Goal: Information Seeking & Learning: Compare options

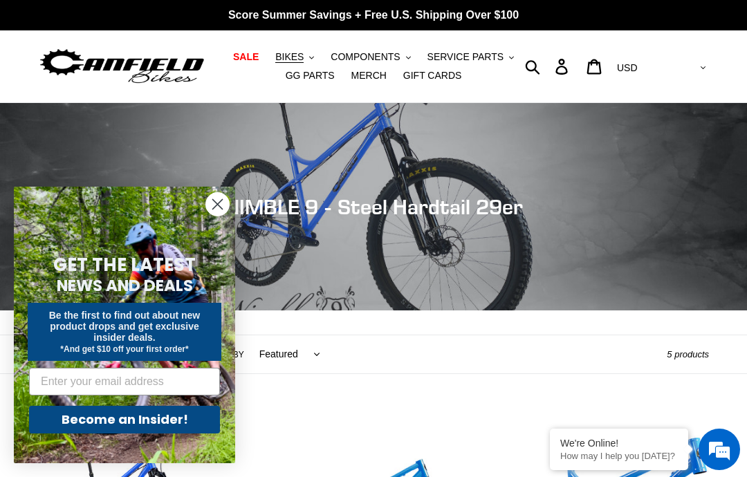
click at [390, 64] on button "COMPONENTS .cls-1{fill:#231f20}" at bounding box center [370, 57] width 93 height 19
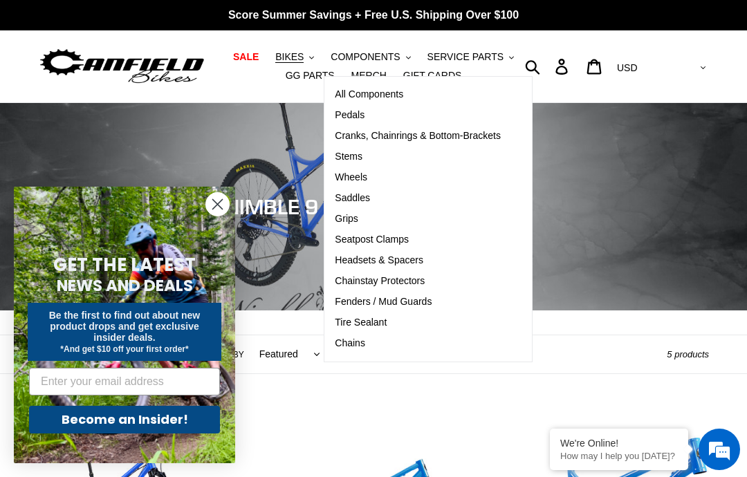
click at [424, 242] on link "Seatpost Clamps" at bounding box center [417, 240] width 187 height 21
click at [390, 198] on link "Saddles" at bounding box center [417, 198] width 187 height 21
click at [424, 286] on span "Chainstay Protectors" at bounding box center [380, 281] width 90 height 12
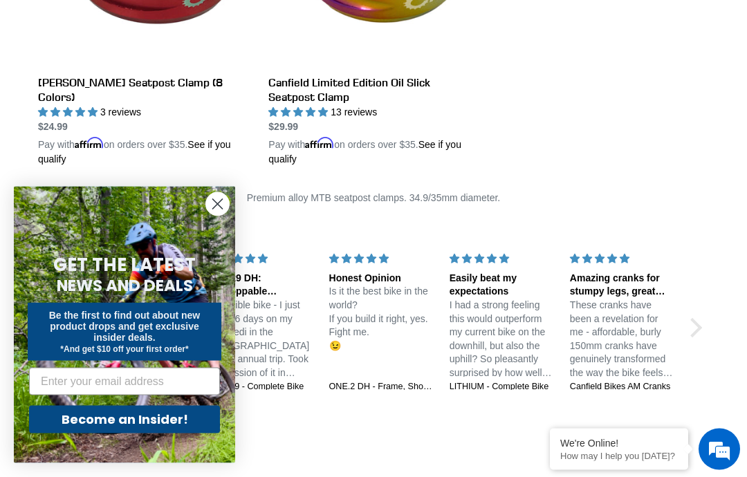
scroll to position [454, 0]
click at [212, 216] on circle "Close dialog" at bounding box center [217, 204] width 23 height 23
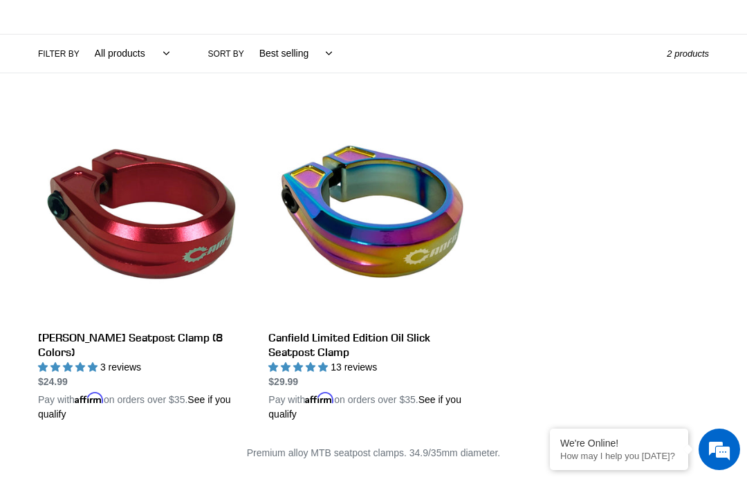
scroll to position [192, 0]
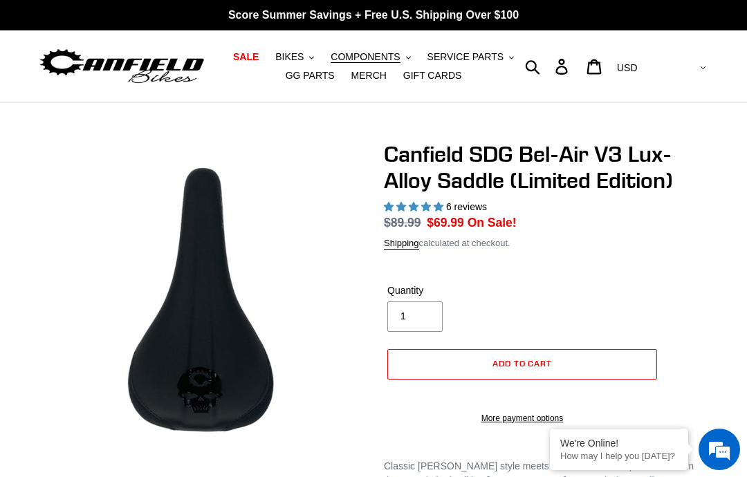
select select "highest-rating"
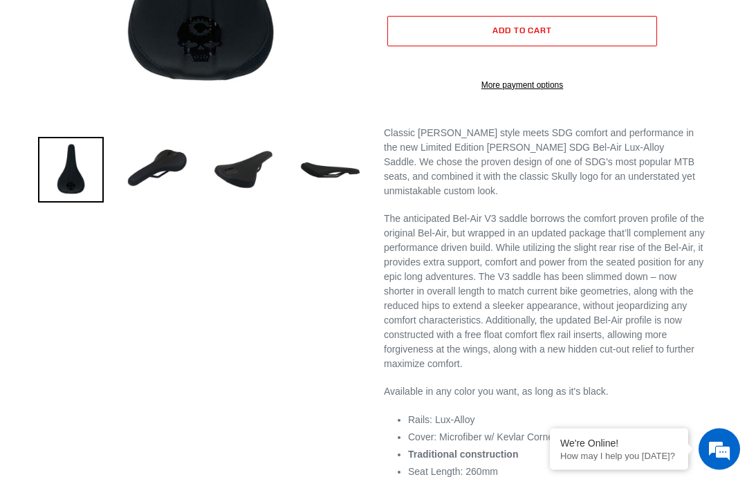
scroll to position [337, 0]
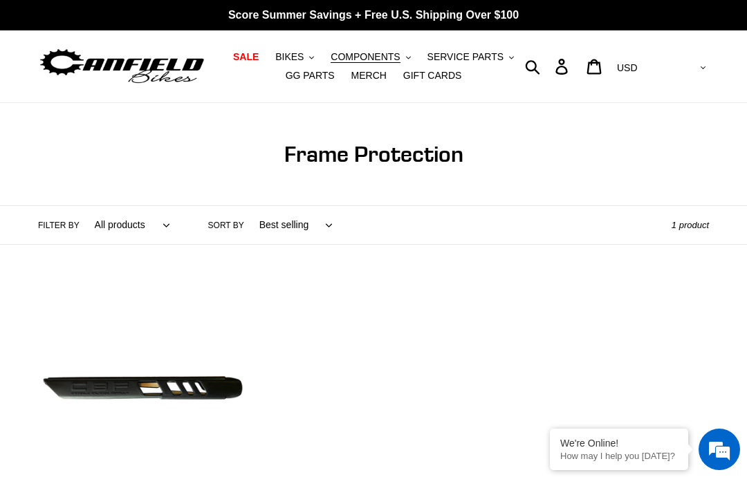
click at [104, 58] on img at bounding box center [122, 67] width 168 height 42
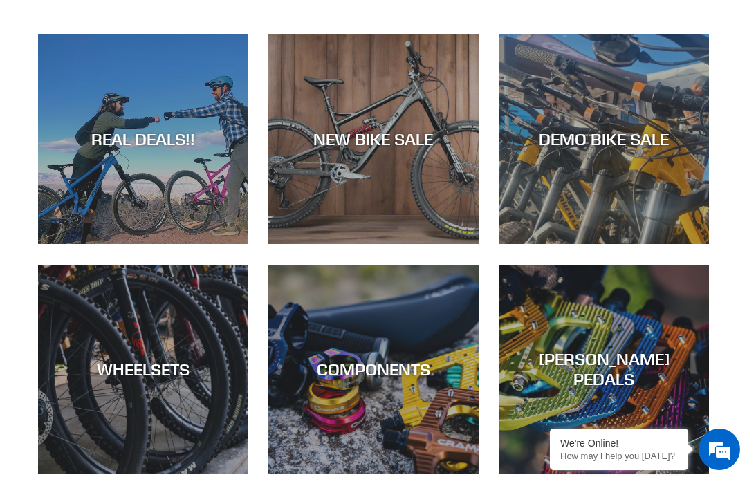
scroll to position [462, 0]
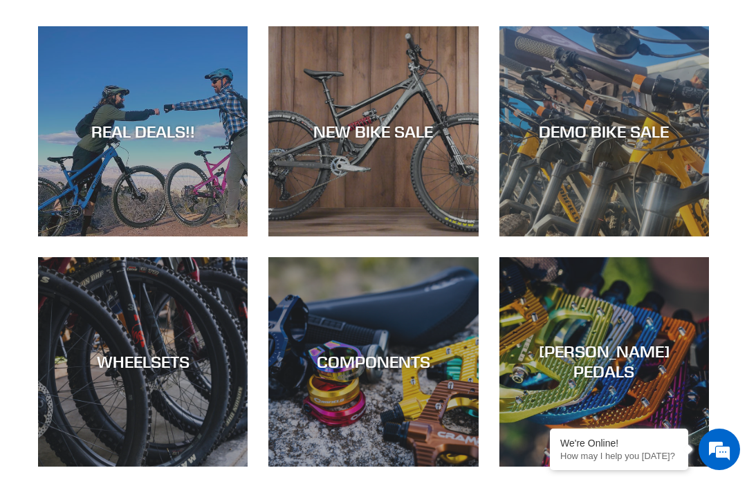
click at [649, 141] on div "DEMO BIKE SALE" at bounding box center [603, 132] width 209 height 20
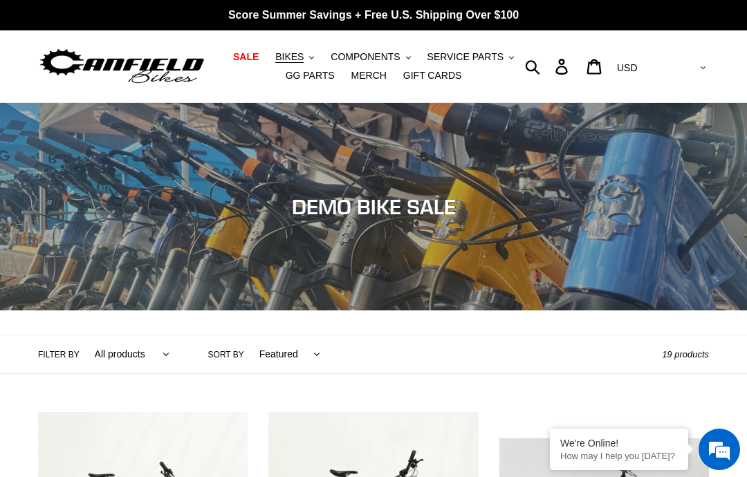
click at [306, 58] on button "BIKES .cls-1{fill:#231f20}" at bounding box center [294, 57] width 53 height 19
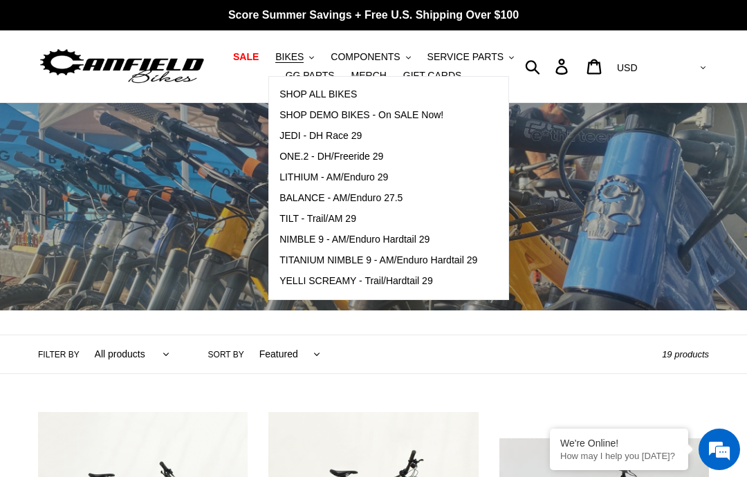
click at [356, 93] on span "SHOP ALL BIKES" at bounding box center [317, 94] width 77 height 12
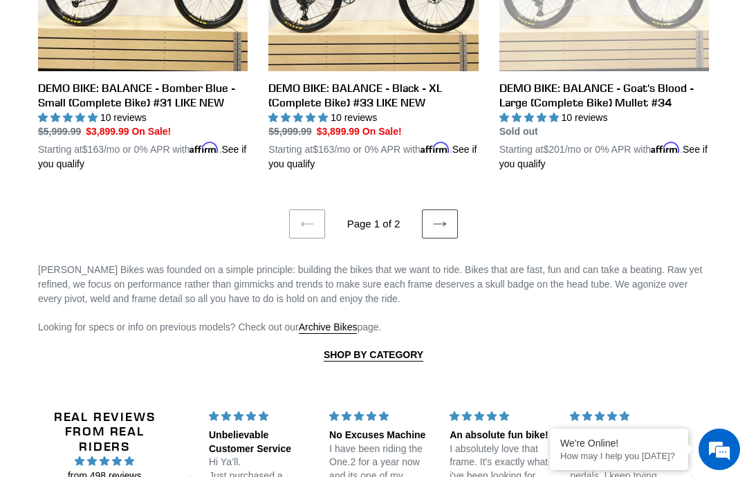
scroll to position [2740, 0]
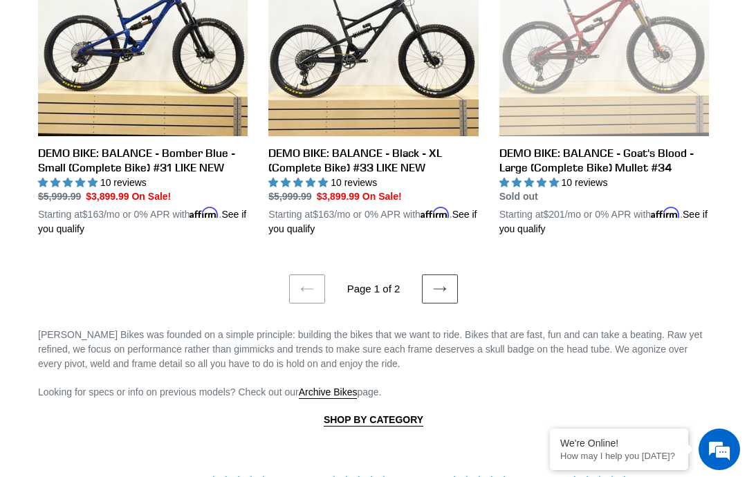
click at [449, 280] on link "Next page" at bounding box center [440, 288] width 36 height 29
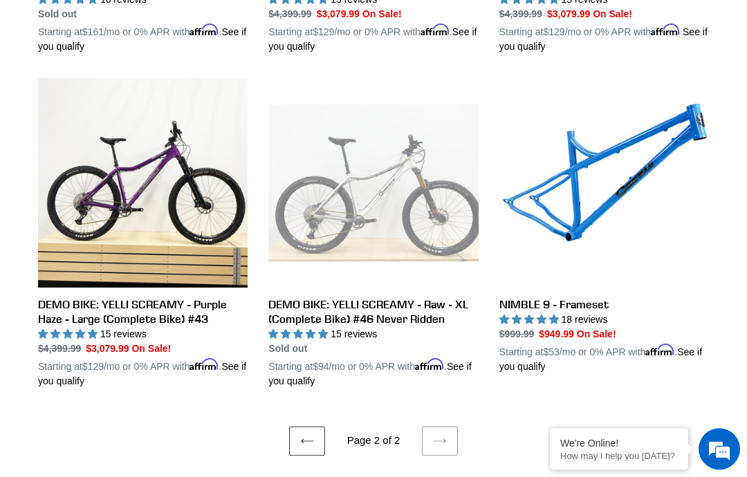
scroll to position [1338, 0]
click at [605, 308] on link "NIMBLE 9 - Frameset" at bounding box center [603, 226] width 209 height 296
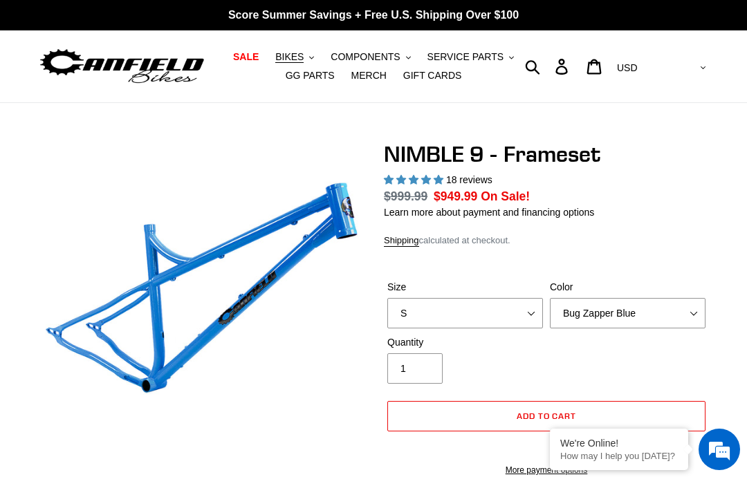
select select "highest-rating"
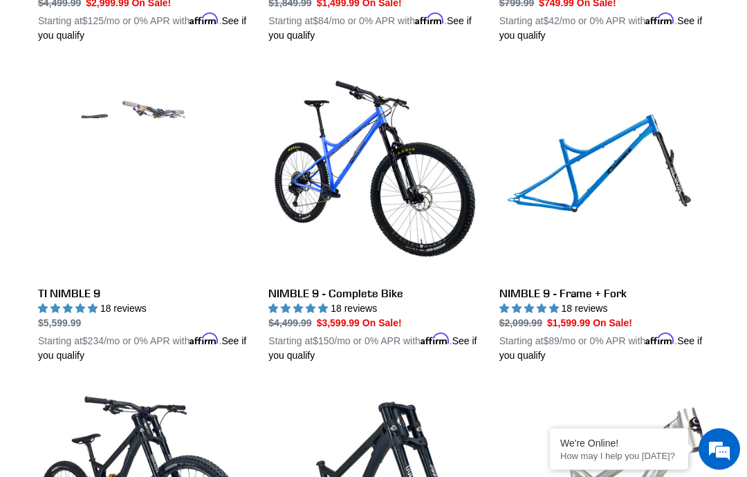
scroll to position [1307, 0]
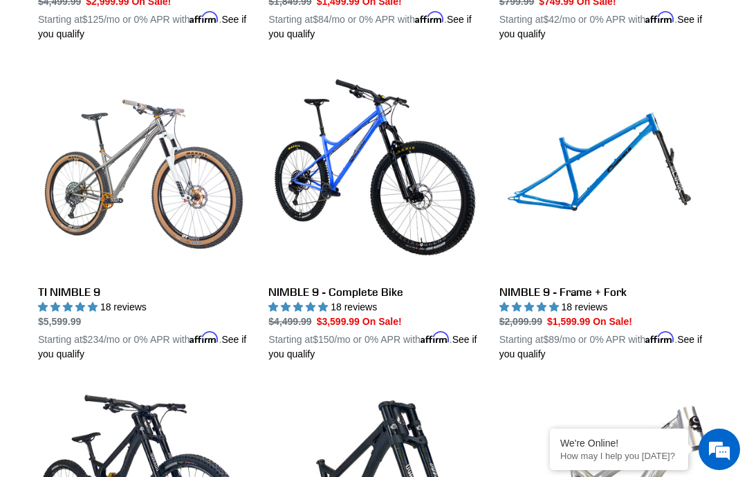
click at [104, 170] on link "TI NIMBLE 9" at bounding box center [142, 214] width 209 height 296
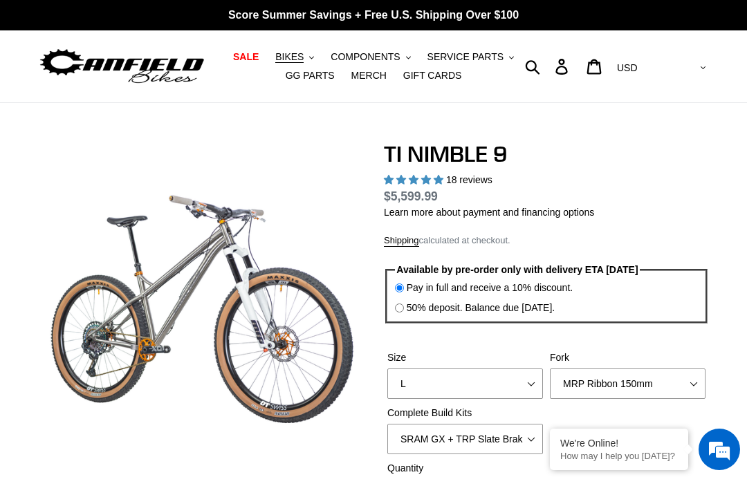
select select "highest-rating"
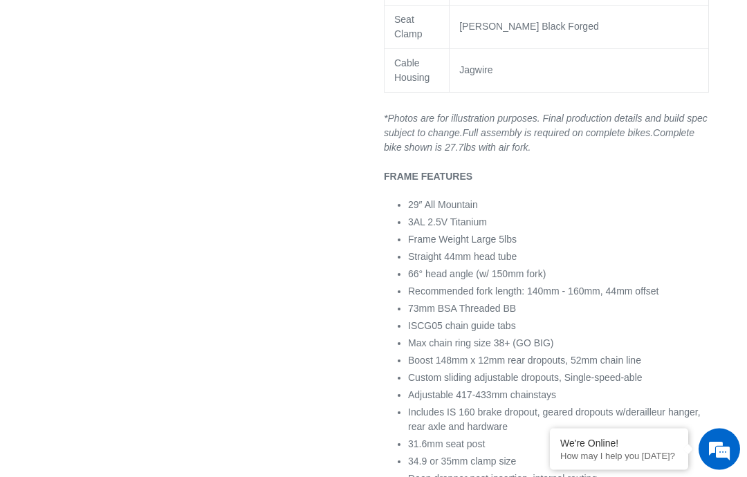
scroll to position [1922, 0]
